Goal: Check status: Check status

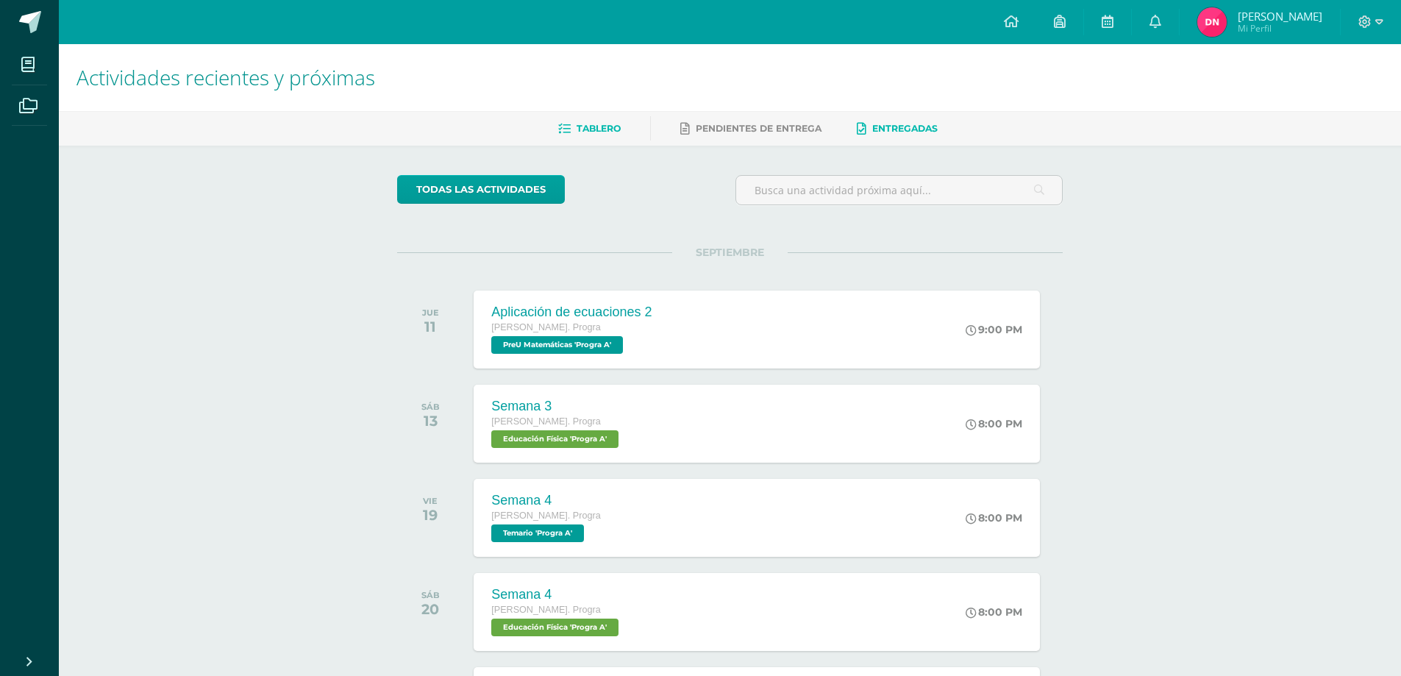
click at [901, 127] on span "Entregadas" at bounding box center [904, 128] width 65 height 11
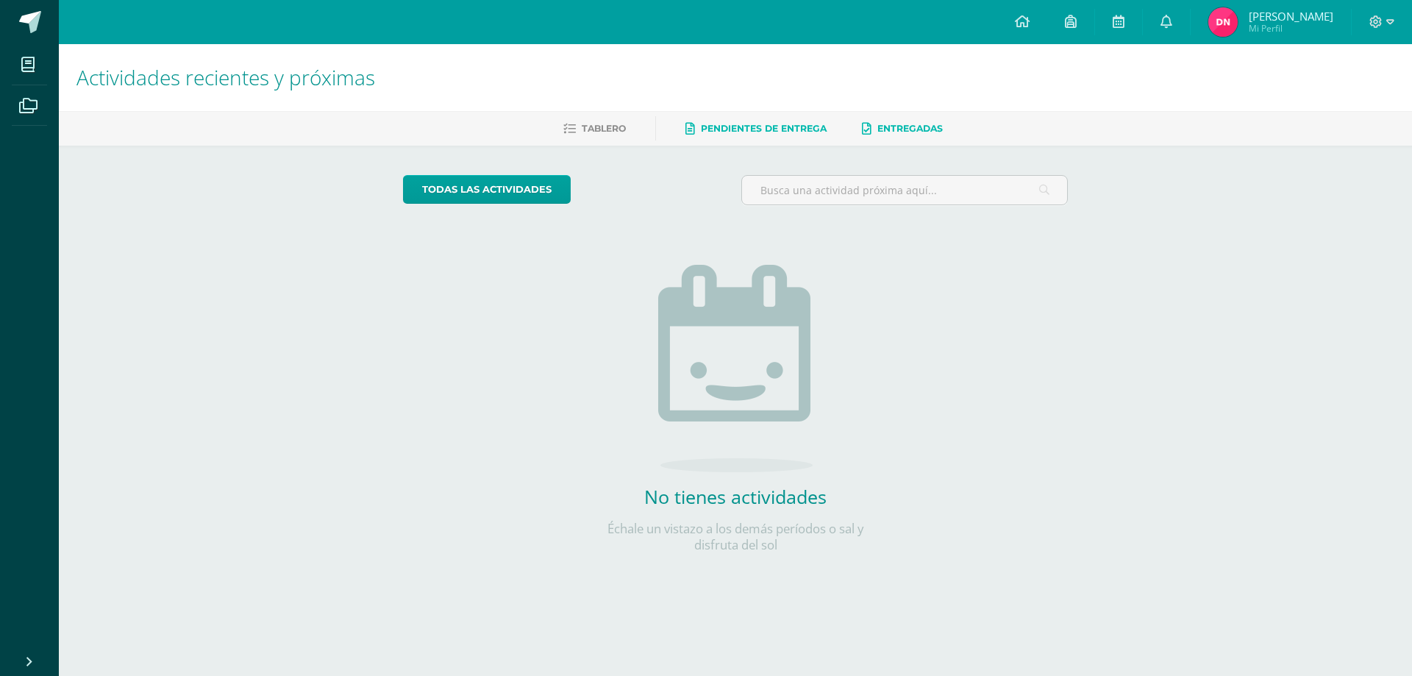
click at [817, 118] on link "Pendientes de entrega" at bounding box center [755, 129] width 141 height 24
click at [619, 123] on span "Tablero" at bounding box center [604, 128] width 44 height 11
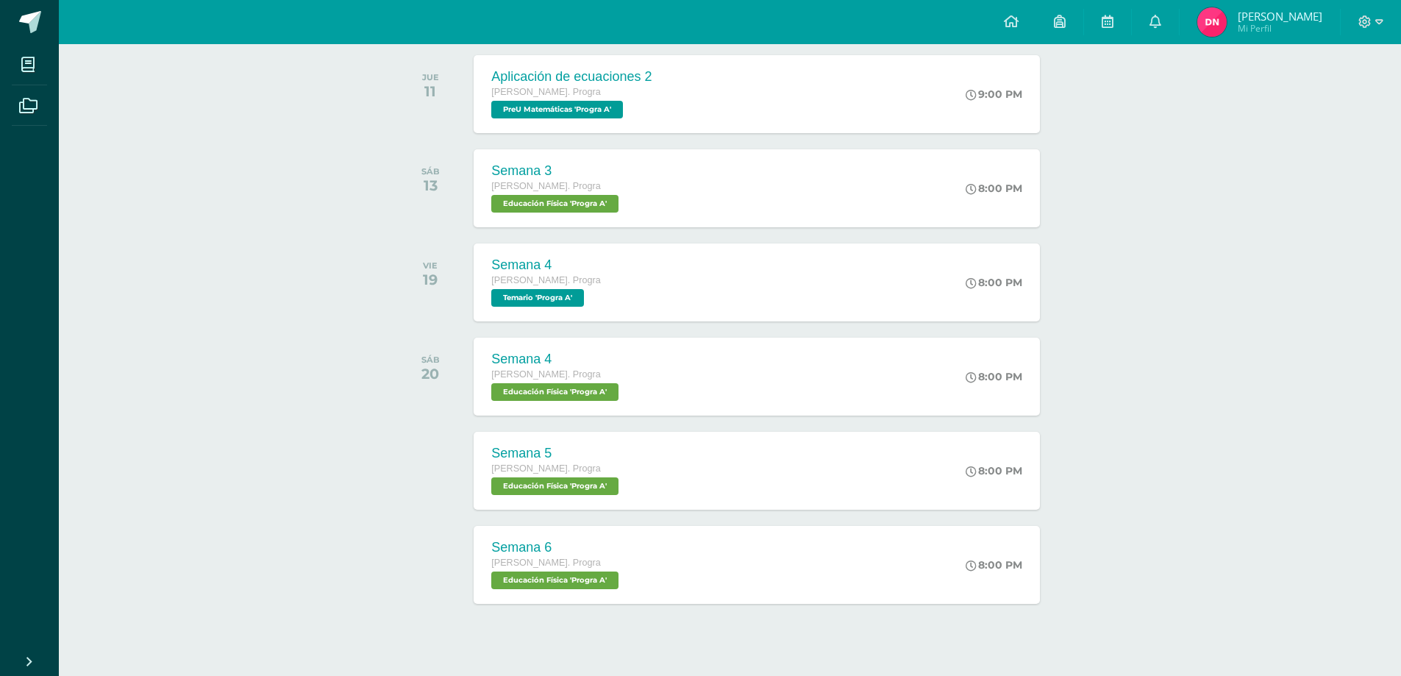
scroll to position [256, 0]
